Goal: Task Accomplishment & Management: Manage account settings

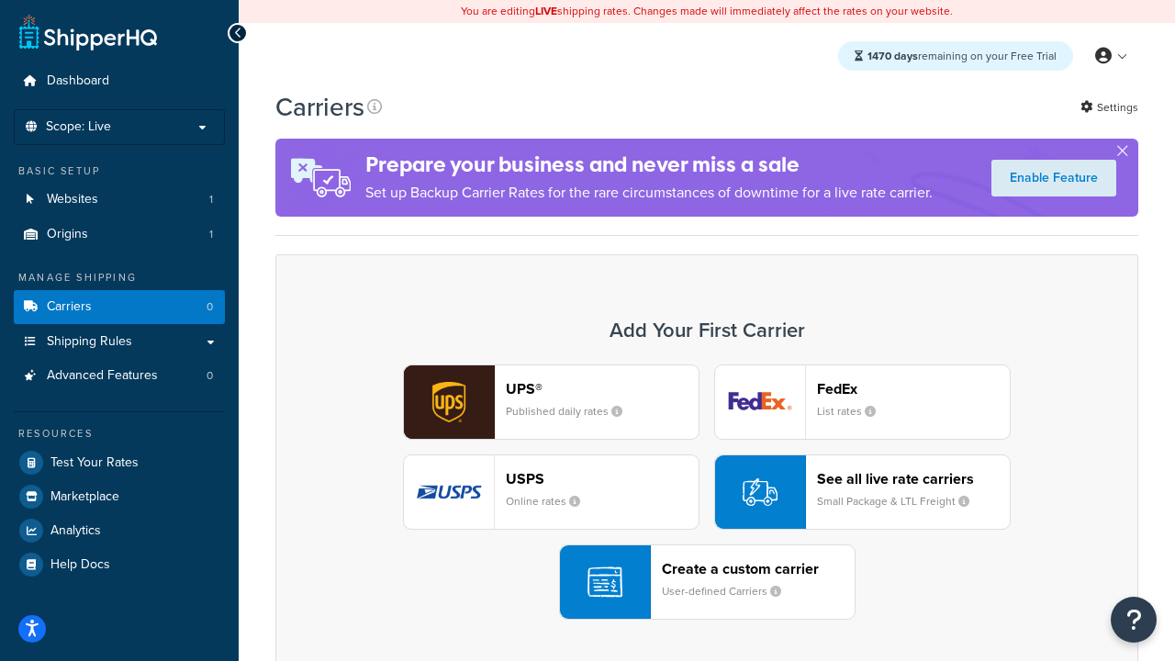
click at [707, 492] on div "UPS® Published daily rates FedEx List rates USPS Online rates See all live rate…" at bounding box center [707, 491] width 824 height 255
click at [913, 388] on header "FedEx" at bounding box center [913, 388] width 193 height 17
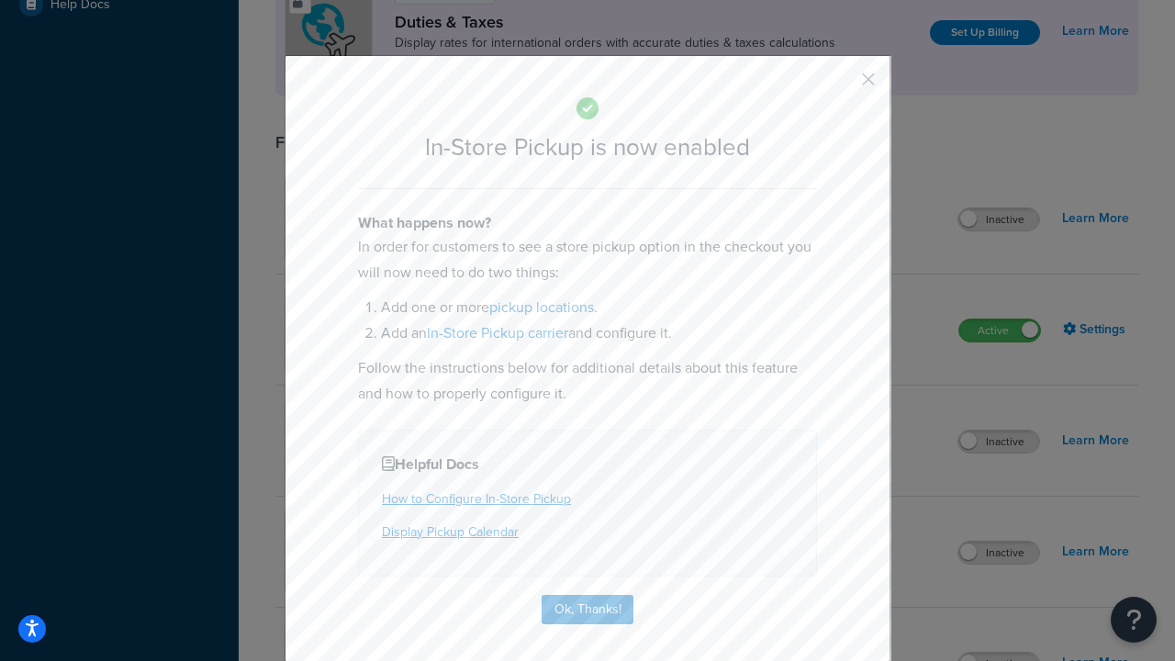
click at [841, 85] on button "button" at bounding box center [841, 86] width 5 height 5
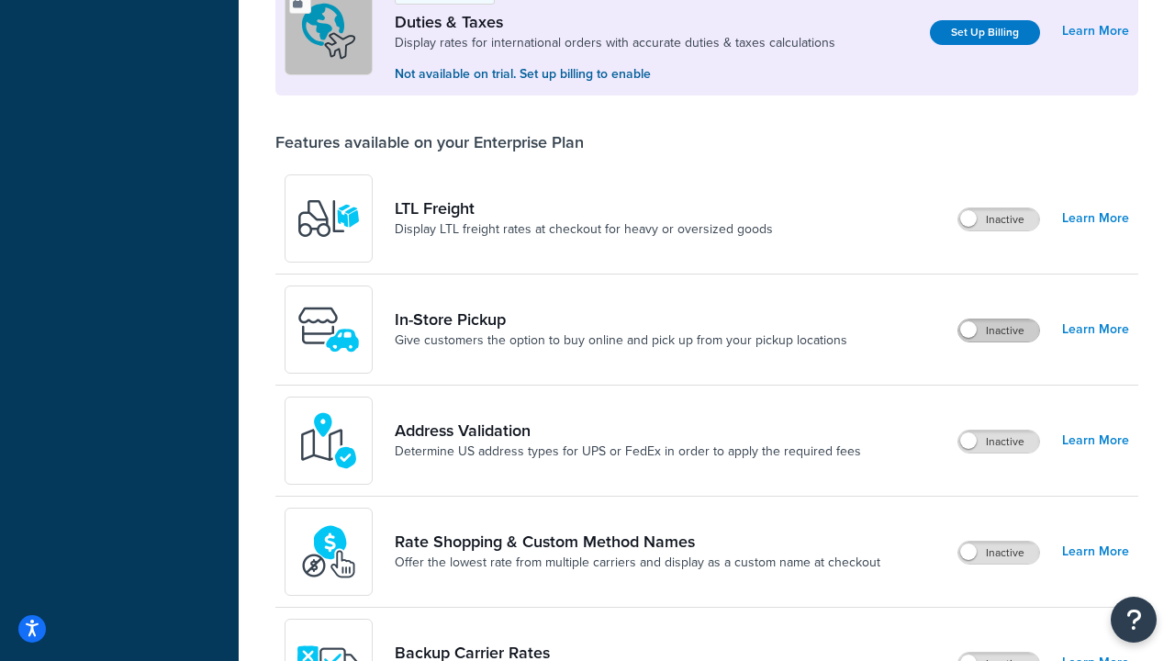
scroll to position [560, 0]
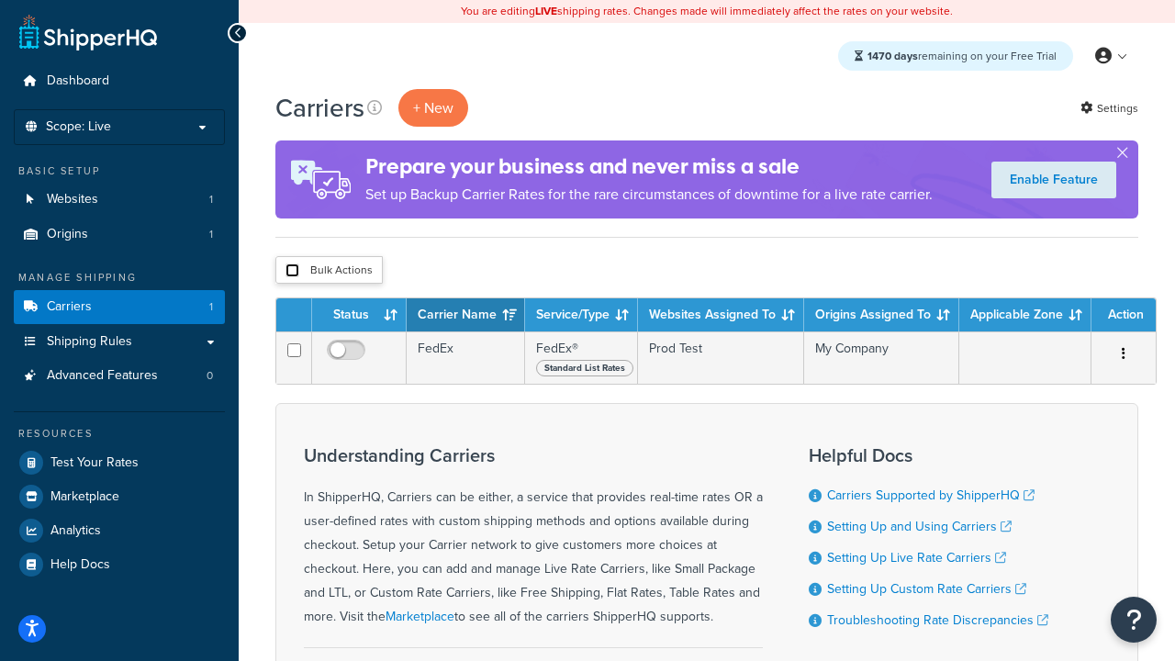
click at [292, 271] on input "checkbox" at bounding box center [292, 270] width 14 height 14
checkbox input "true"
click at [0, 0] on button "Delete" at bounding box center [0, 0] width 0 height 0
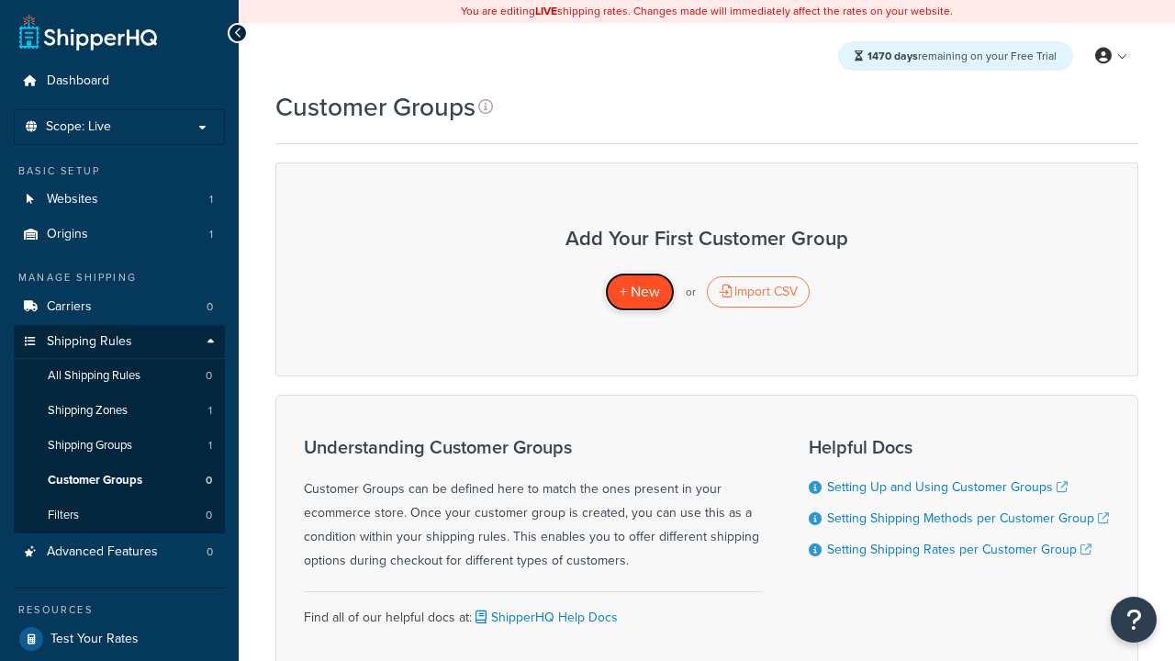
click at [639, 292] on span "+ New" at bounding box center [640, 291] width 40 height 21
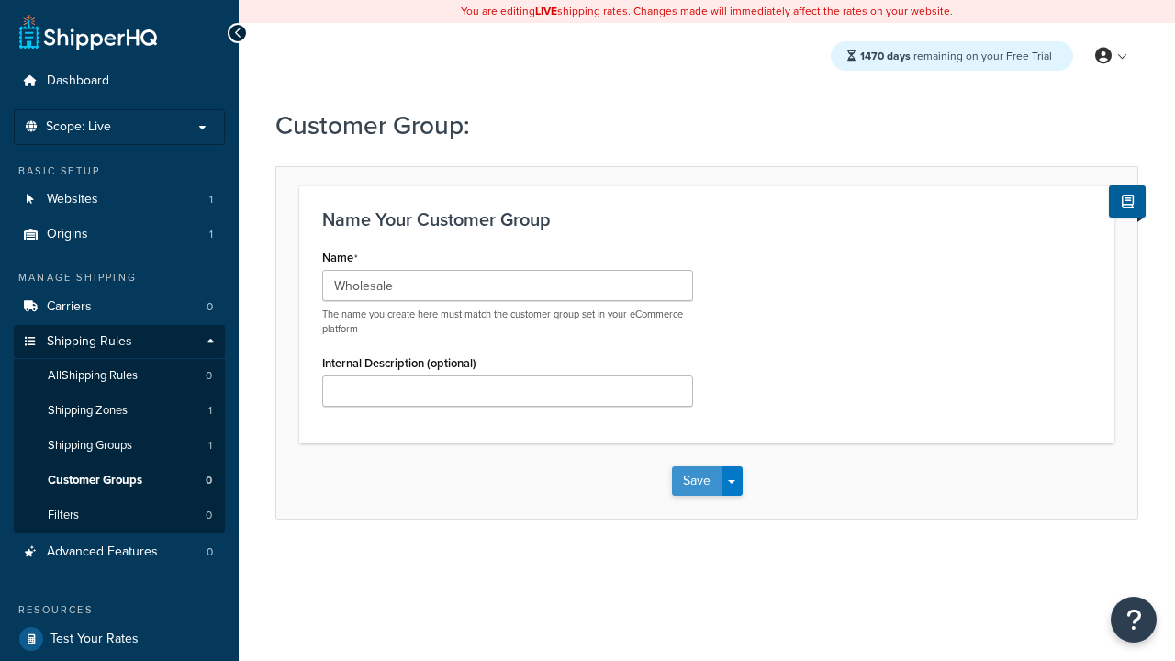
type input "Wholesale"
click at [696, 481] on button "Save" at bounding box center [697, 480] width 50 height 29
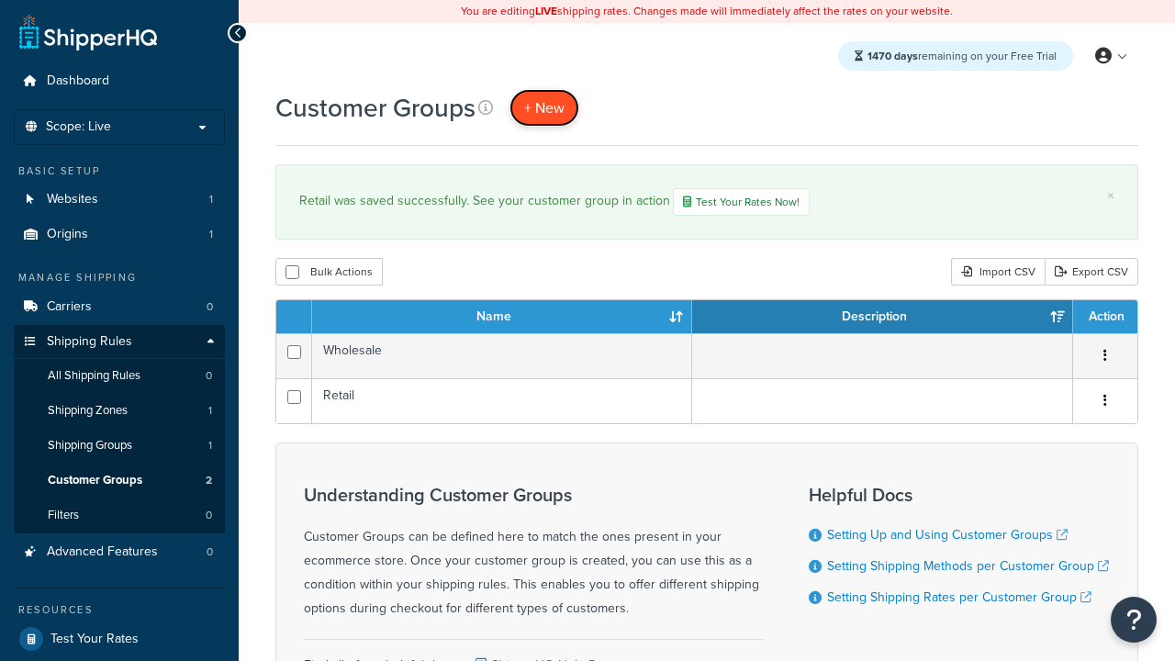
click at [544, 107] on span "+ New" at bounding box center [544, 107] width 40 height 21
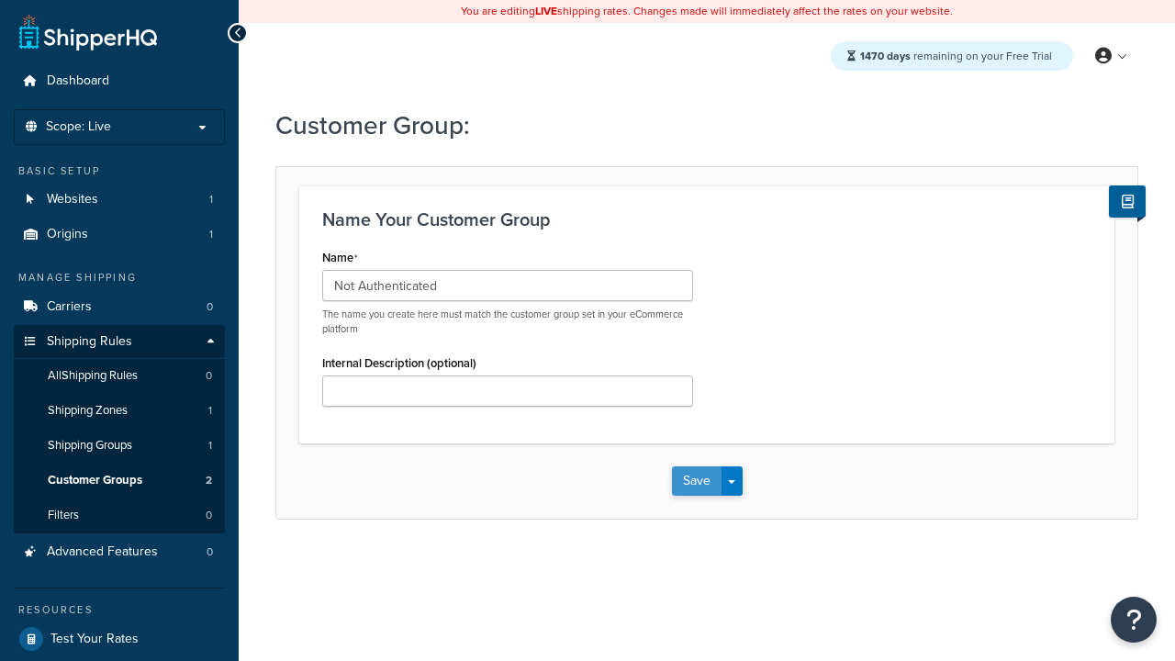
type input "Not Authenticated"
click at [696, 481] on button "Save" at bounding box center [697, 480] width 50 height 29
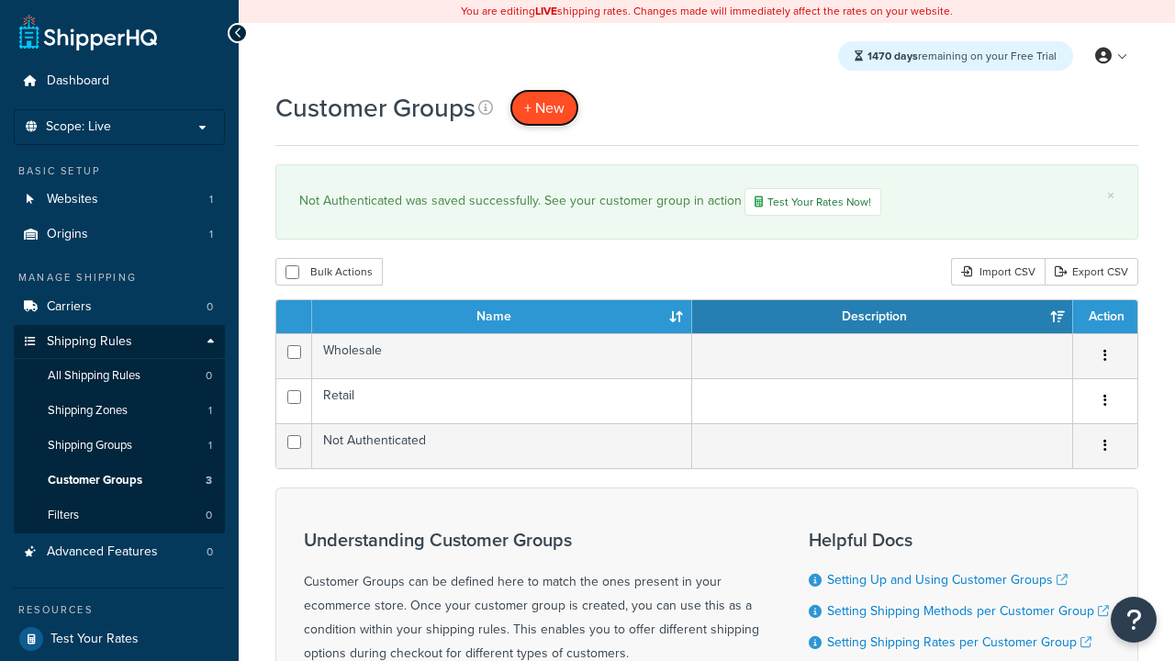
click at [544, 107] on span "+ New" at bounding box center [544, 107] width 40 height 21
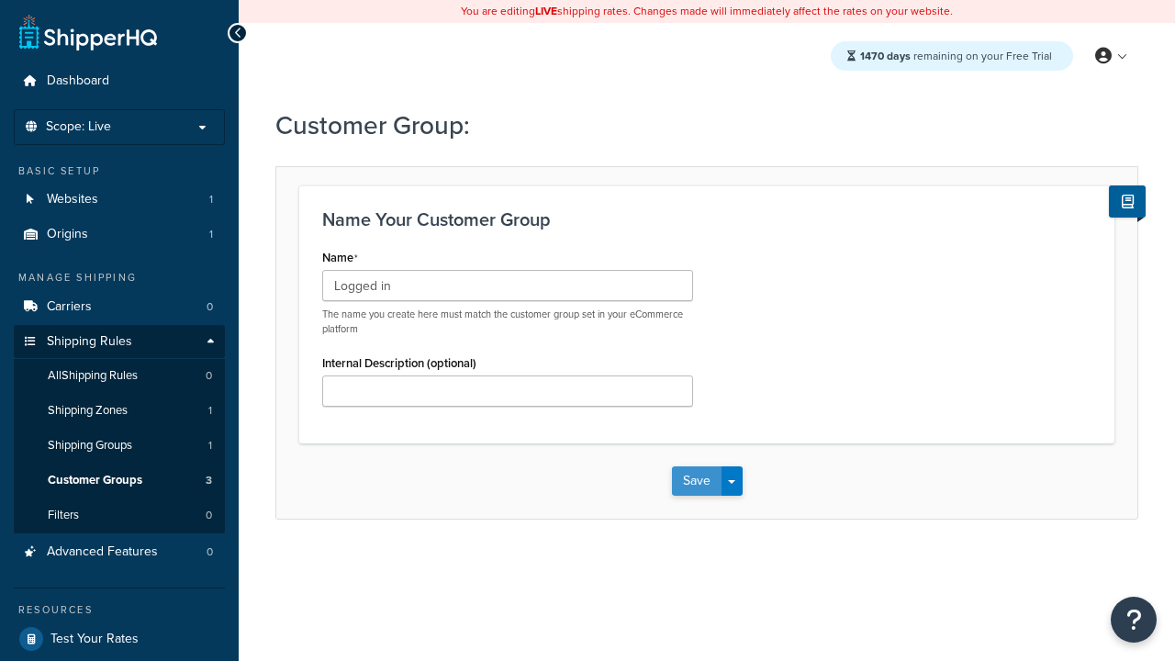
type input "Logged in"
click at [696, 481] on button "Save" at bounding box center [697, 480] width 50 height 29
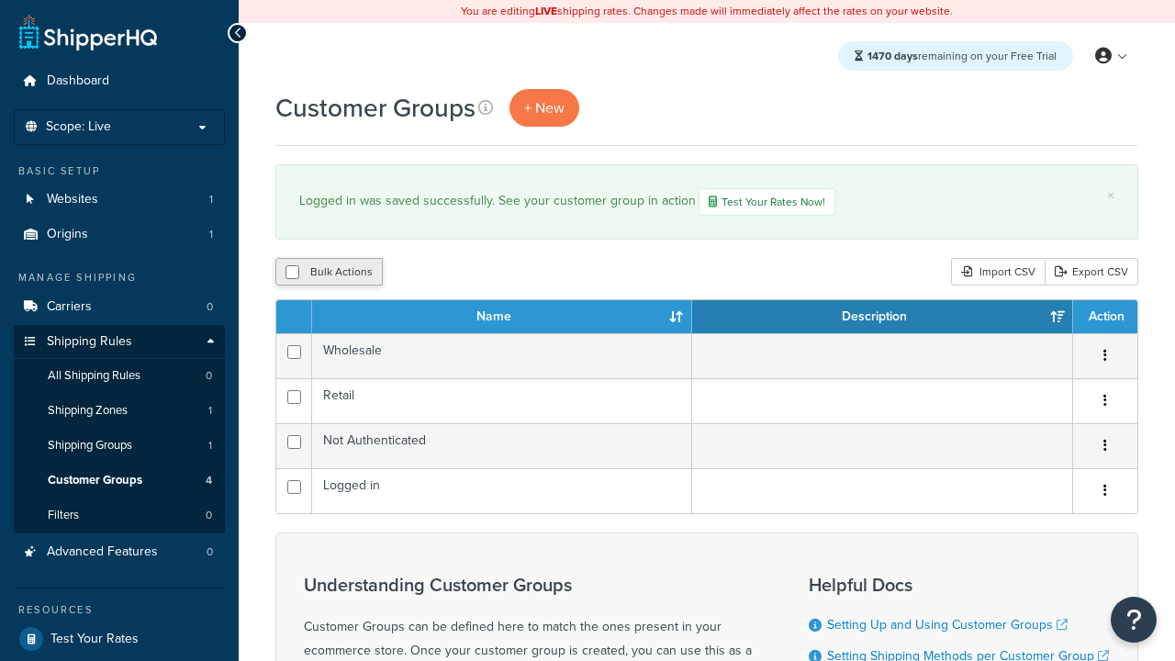
click at [329, 274] on button "Bulk Actions" at bounding box center [328, 272] width 107 height 28
checkbox input "true"
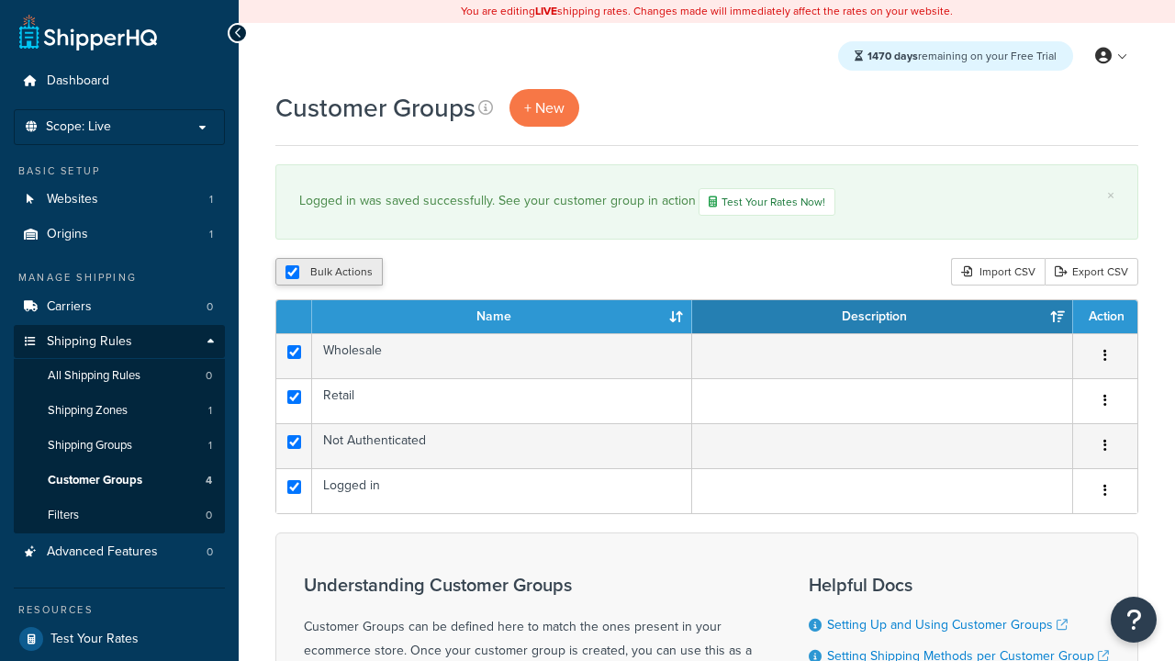
checkbox input "true"
click at [0, 0] on button "Duplicate" at bounding box center [0, 0] width 0 height 0
